Goal: Task Accomplishment & Management: Use online tool/utility

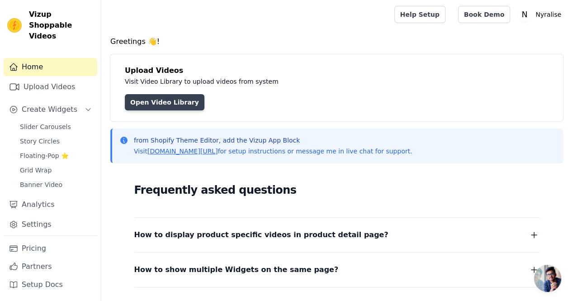
click at [169, 108] on link "Open Video Library" at bounding box center [165, 102] width 80 height 16
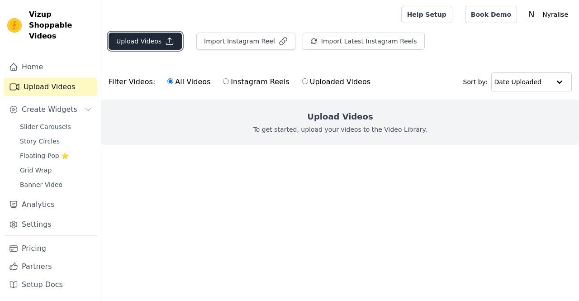
click at [155, 44] on button "Upload Videos" at bounding box center [144, 41] width 73 height 17
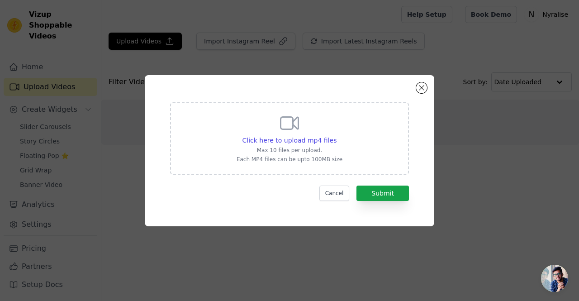
click at [315, 126] on div "Click here to upload mp4 files Max 10 files per upload. Each MP4 files can be u…" at bounding box center [289, 137] width 106 height 51
click at [336, 135] on input "Click here to upload mp4 files Max 10 files per upload. Each MP4 files can be u…" at bounding box center [336, 135] width 0 height 0
type input "C:\fakepath\cuban link render.mp4"
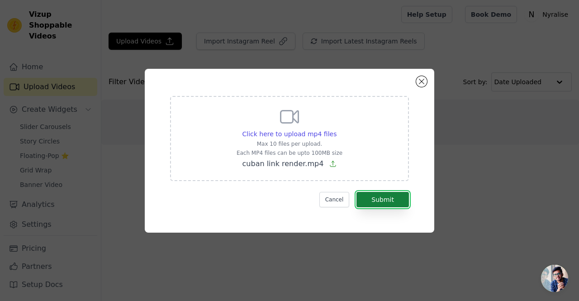
click at [377, 192] on button "Submit" at bounding box center [382, 199] width 52 height 15
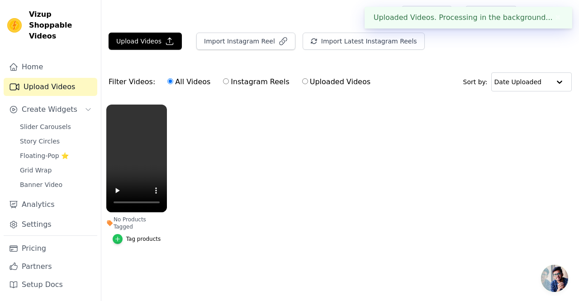
click at [121, 236] on icon "button" at bounding box center [117, 239] width 6 height 6
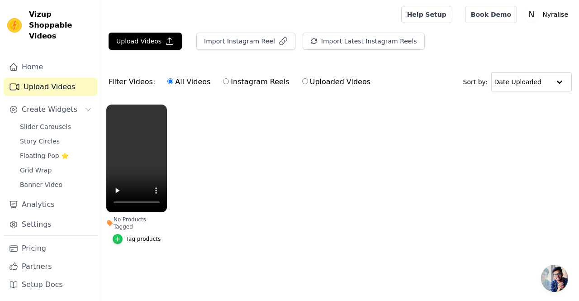
click at [121, 236] on icon "button" at bounding box center [117, 239] width 6 height 6
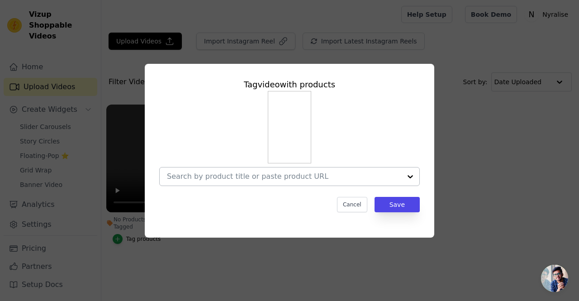
click at [410, 176] on div at bounding box center [410, 176] width 18 height 18
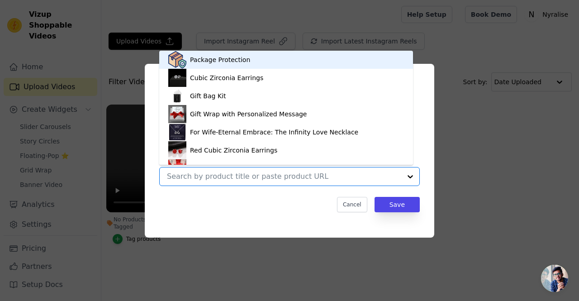
scroll to position [13, 0]
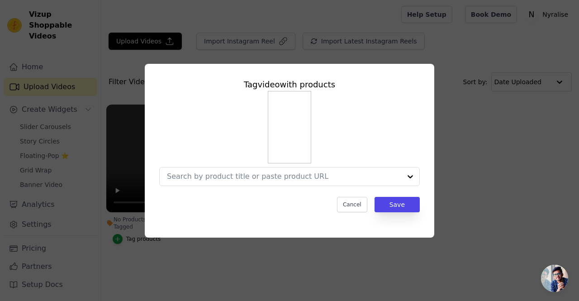
click at [270, 200] on div "Cancel Save" at bounding box center [289, 204] width 260 height 15
click at [339, 176] on input "No Products Tagged Tag video with products Cancel Save Tag products" at bounding box center [284, 176] width 234 height 9
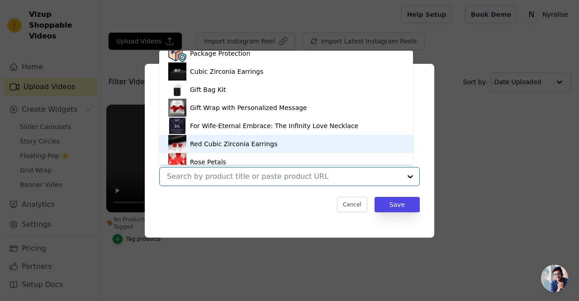
scroll to position [0, 0]
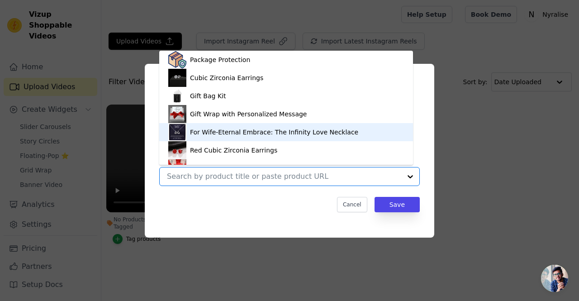
click at [236, 129] on div "For Wife-Eternal Embrace: The Infinity Love Necklace" at bounding box center [274, 131] width 168 height 9
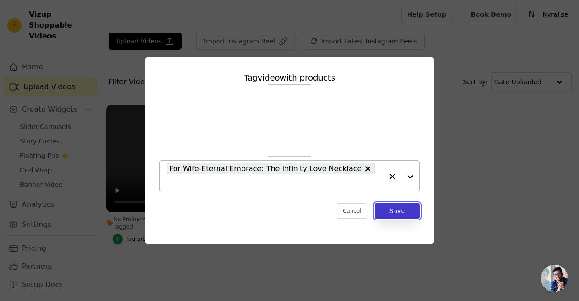
click at [410, 203] on button "Save" at bounding box center [396, 210] width 45 height 15
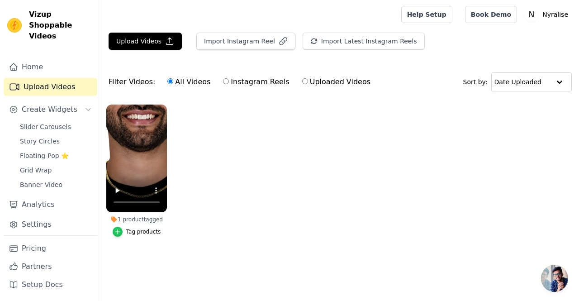
click at [123, 231] on div "button" at bounding box center [118, 231] width 10 height 10
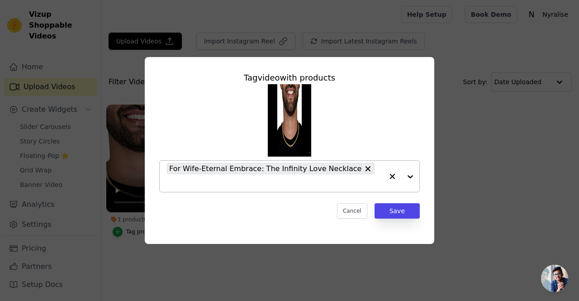
click at [414, 180] on div at bounding box center [401, 175] width 36 height 31
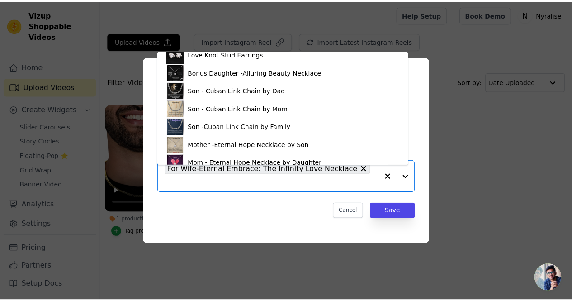
scroll to position [271, 0]
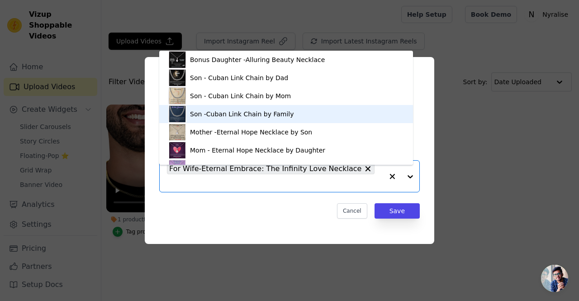
click at [228, 113] on div "Son -Cuban Link Chain by Family" at bounding box center [242, 113] width 104 height 9
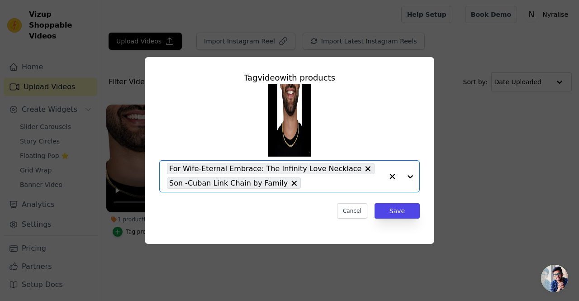
click at [365, 168] on icon at bounding box center [367, 168] width 5 height 5
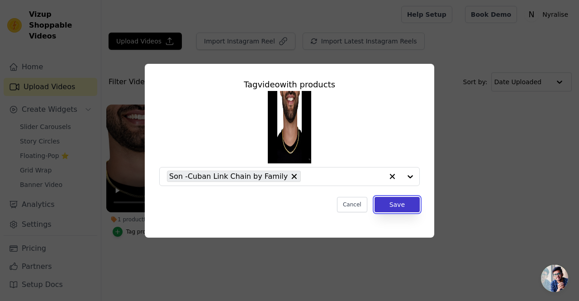
click at [389, 203] on button "Save" at bounding box center [396, 204] width 45 height 15
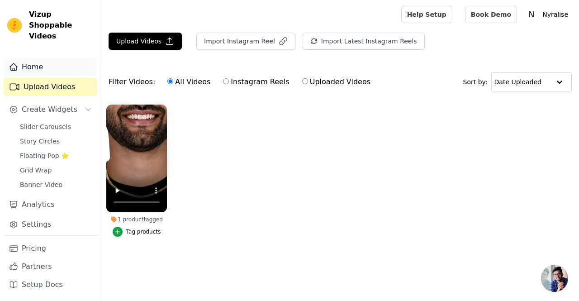
click at [42, 58] on link "Home" at bounding box center [51, 67] width 94 height 18
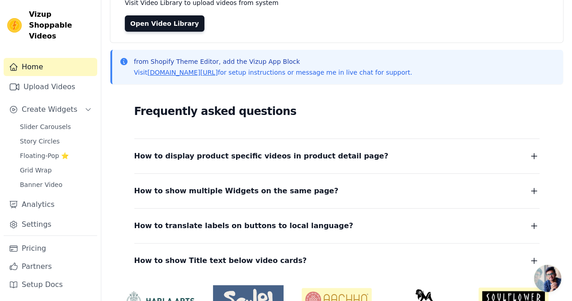
scroll to position [90, 0]
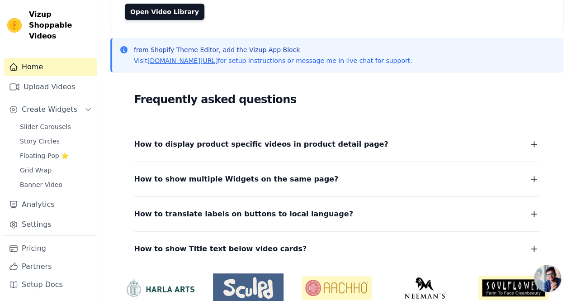
click at [343, 146] on button "How to display product specific videos in product detail page?" at bounding box center [336, 144] width 405 height 13
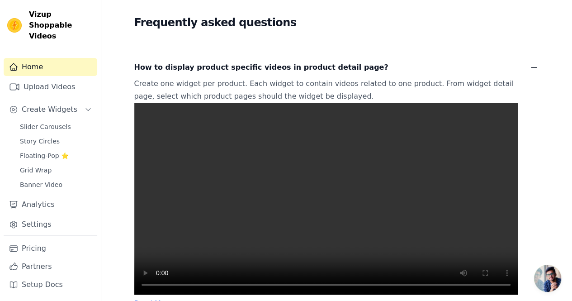
scroll to position [136, 0]
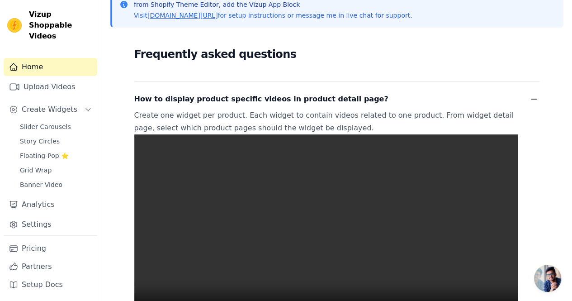
click at [62, 63] on link "Home" at bounding box center [51, 67] width 94 height 18
click at [59, 122] on span "Slider Carousels" at bounding box center [45, 126] width 51 height 9
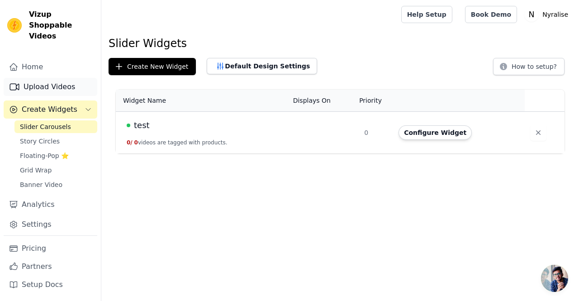
click at [36, 78] on link "Upload Videos" at bounding box center [51, 87] width 94 height 18
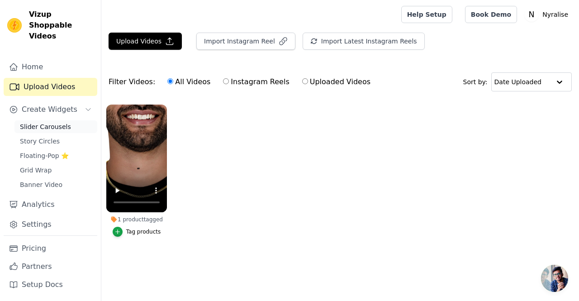
click at [63, 122] on span "Slider Carousels" at bounding box center [45, 126] width 51 height 9
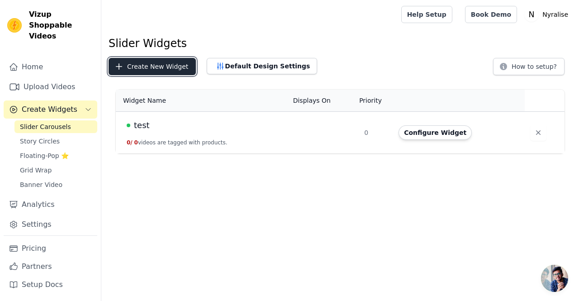
click at [170, 71] on button "Create New Widget" at bounding box center [151, 66] width 87 height 17
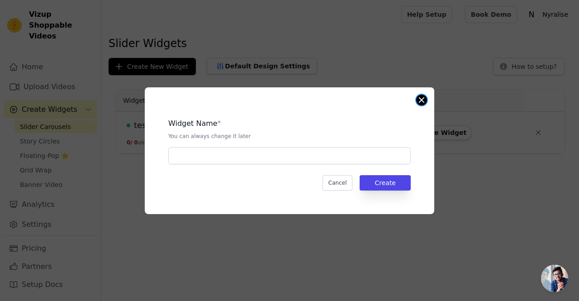
click at [420, 100] on button "Close modal" at bounding box center [421, 99] width 11 height 11
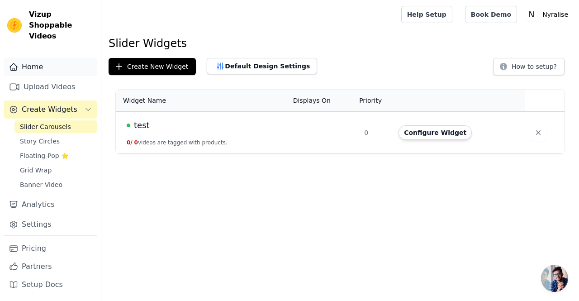
click at [45, 58] on link "Home" at bounding box center [51, 67] width 94 height 18
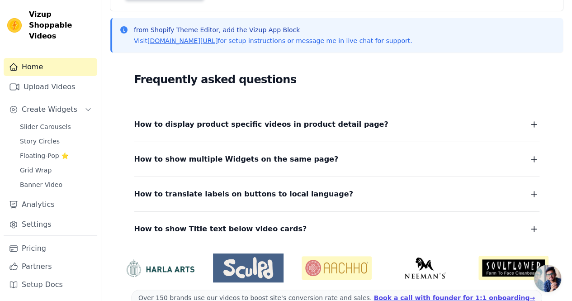
scroll to position [129, 0]
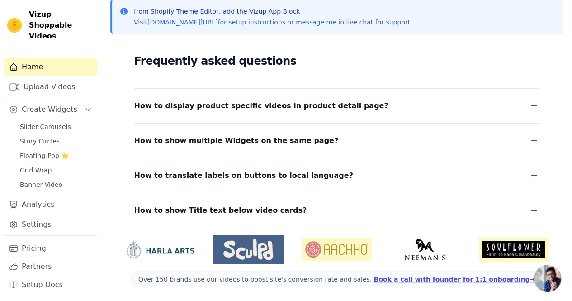
click at [322, 166] on div "How to translate labels on buttons to local language? To translate labels on bu…" at bounding box center [336, 170] width 405 height 24
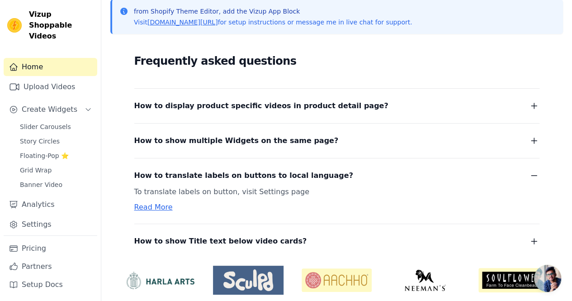
click at [297, 172] on span "How to translate labels on buttons to local language?" at bounding box center [243, 175] width 219 height 13
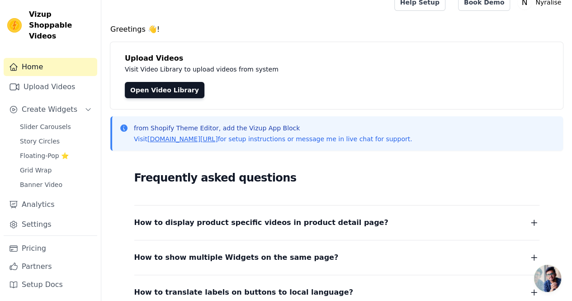
scroll to position [0, 0]
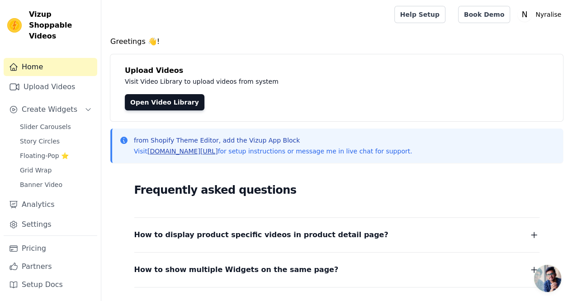
click at [208, 151] on link "[DOMAIN_NAME][URL]" at bounding box center [182, 150] width 71 height 7
